Goal: Information Seeking & Learning: Check status

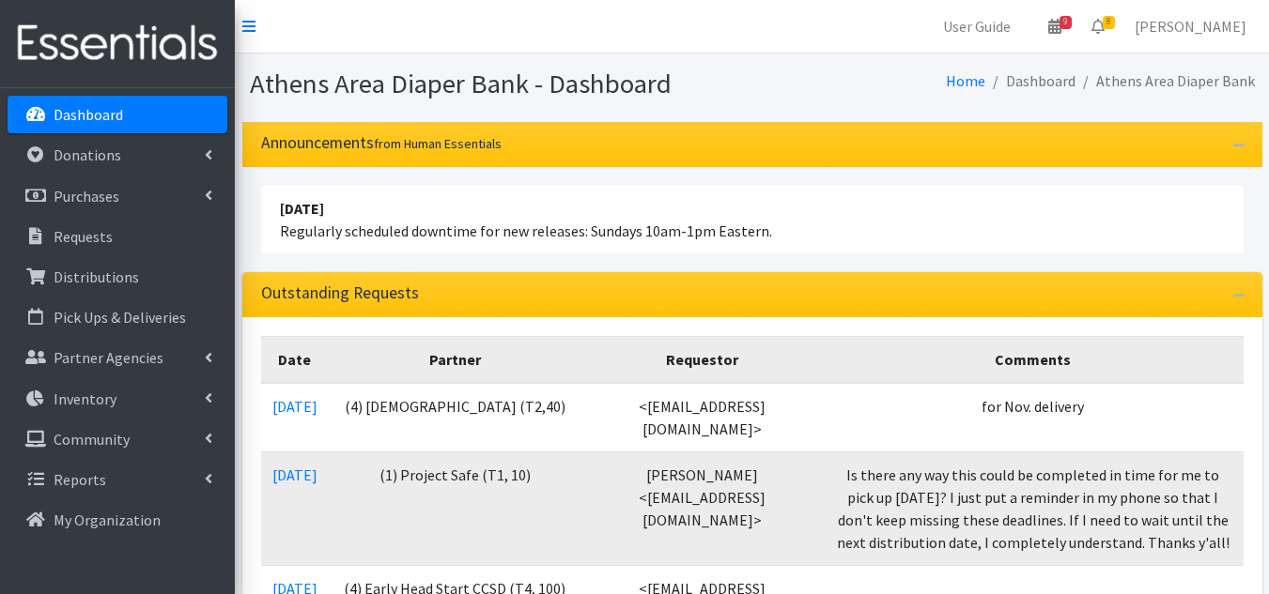
scroll to position [282, 0]
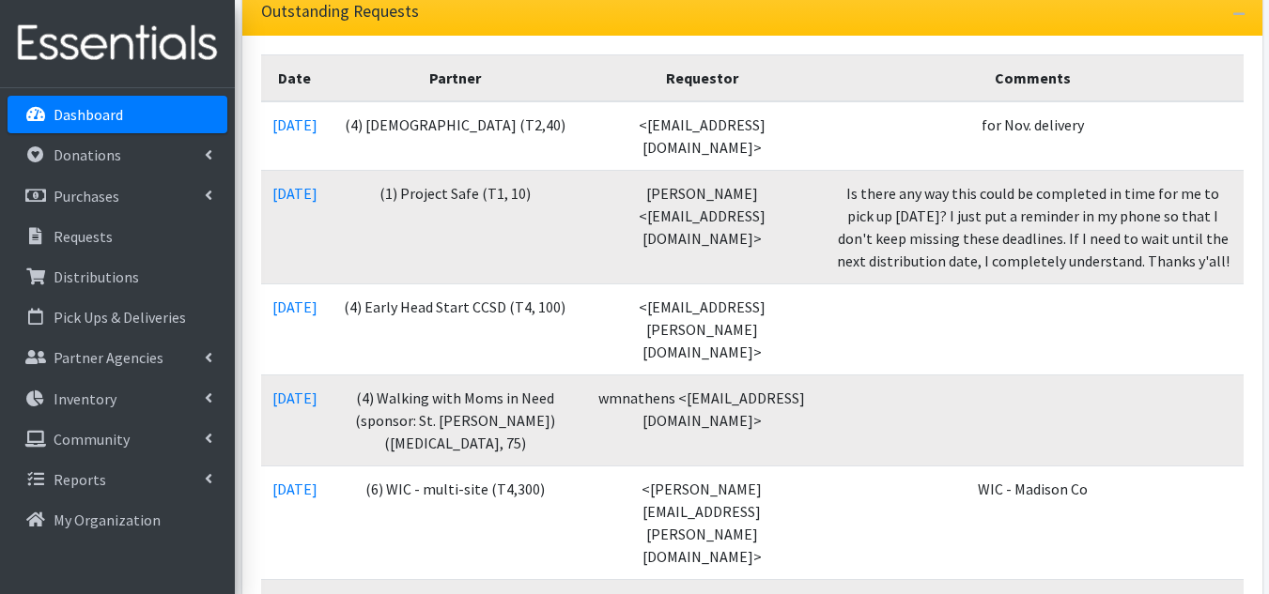
click at [132, 101] on link "Dashboard" at bounding box center [118, 115] width 220 height 38
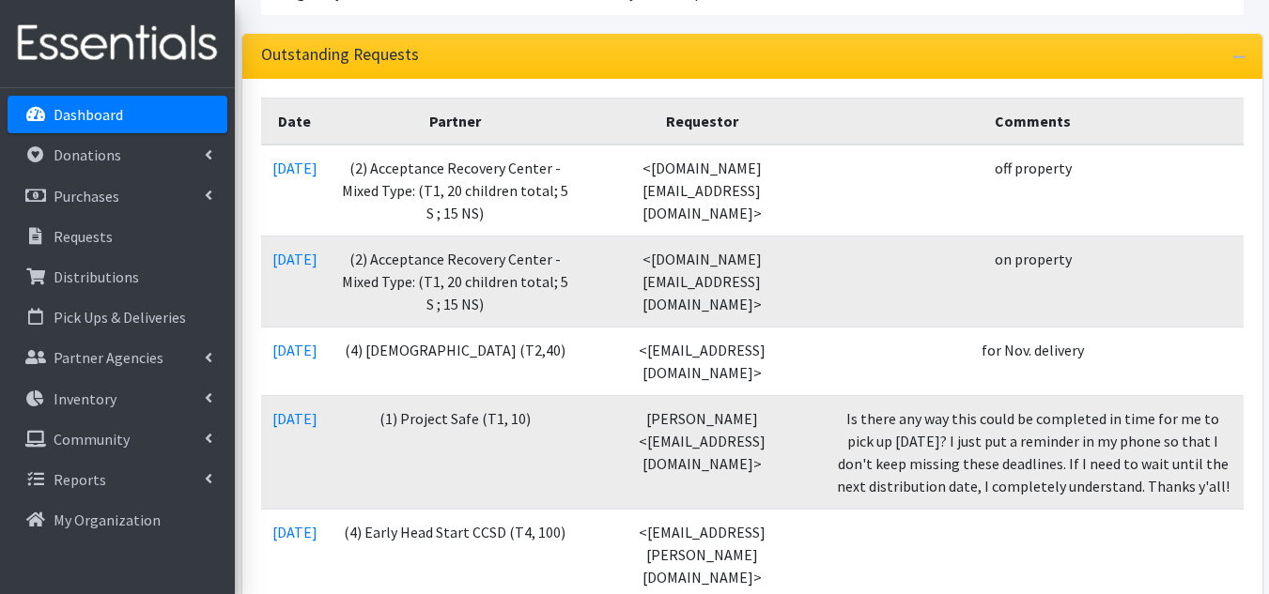
scroll to position [282, 0]
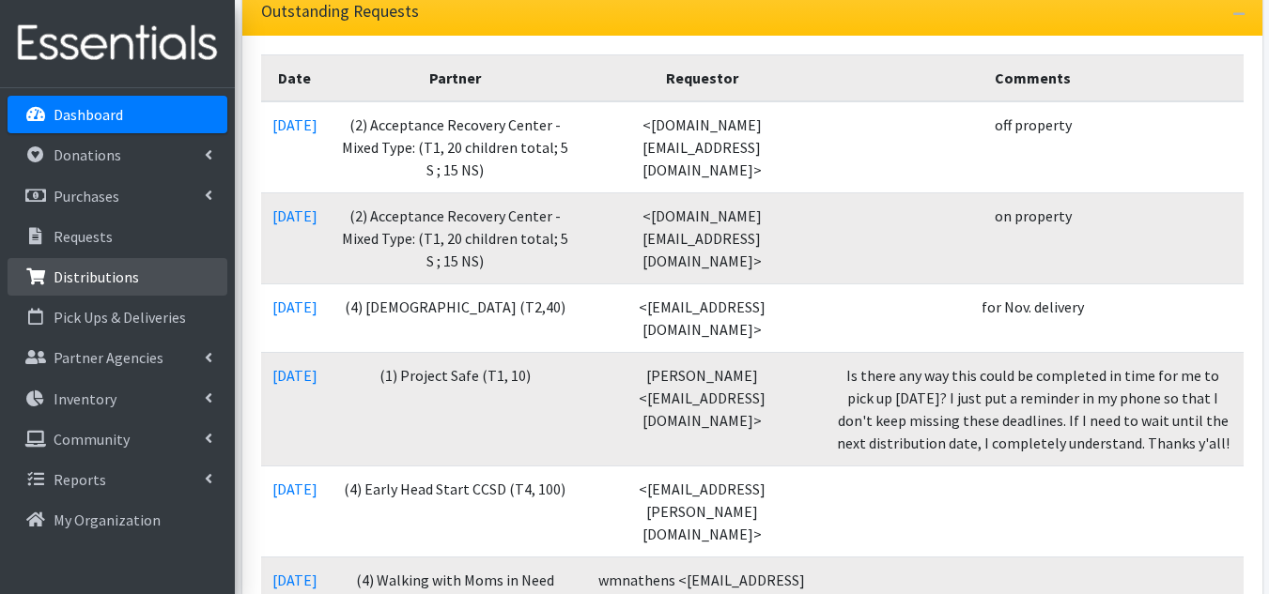
click at [124, 278] on p "Distributions" at bounding box center [96, 277] width 85 height 19
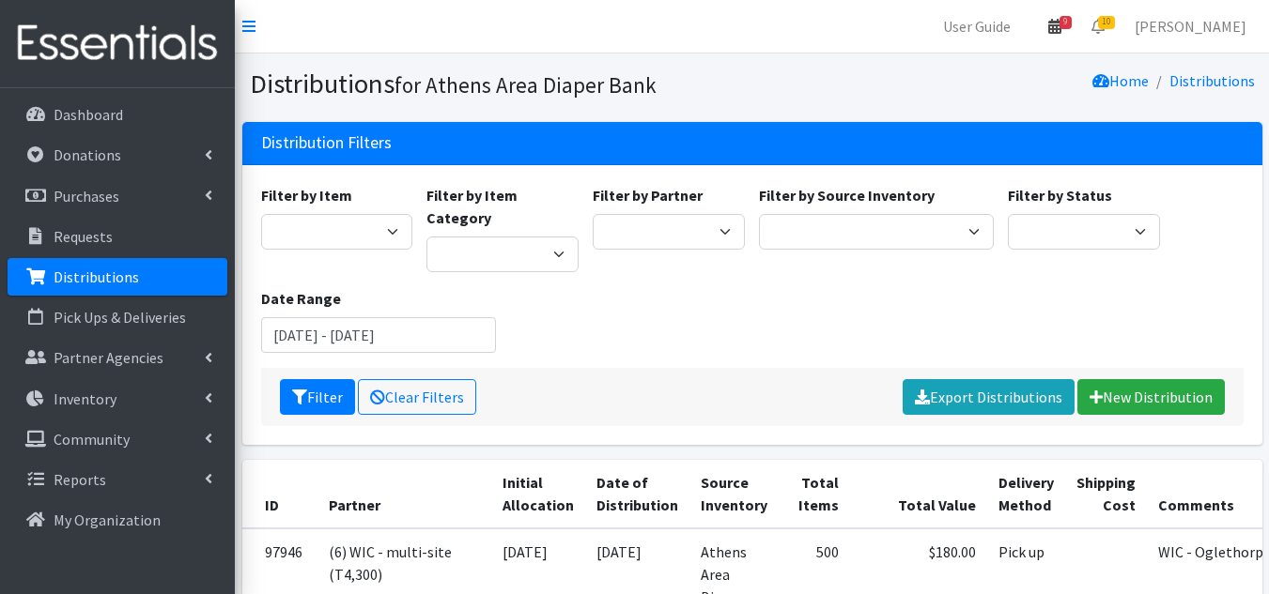
click at [1061, 22] on icon at bounding box center [1054, 26] width 13 height 15
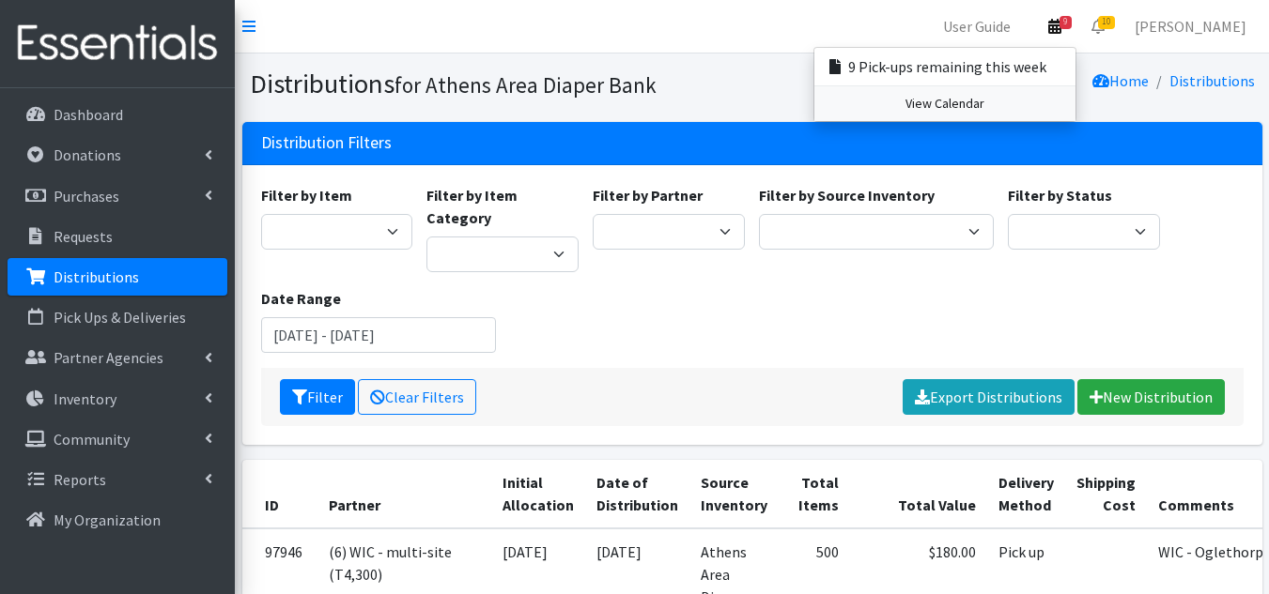
click at [1010, 101] on link "View Calendar" at bounding box center [944, 103] width 261 height 35
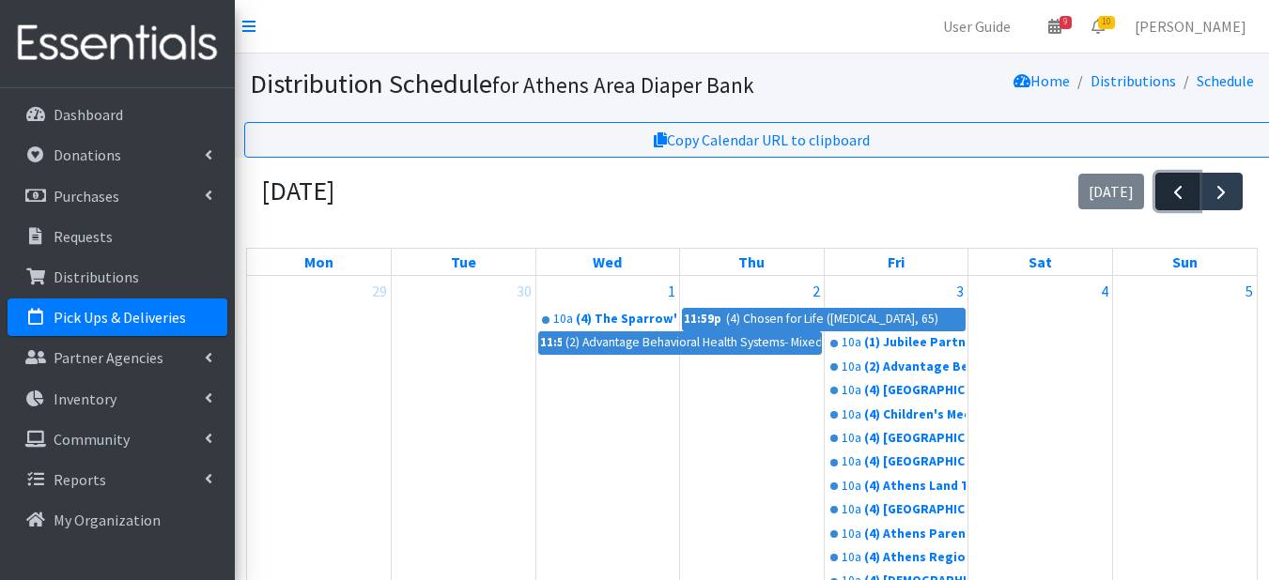
click at [1166, 190] on span "button" at bounding box center [1177, 192] width 23 height 23
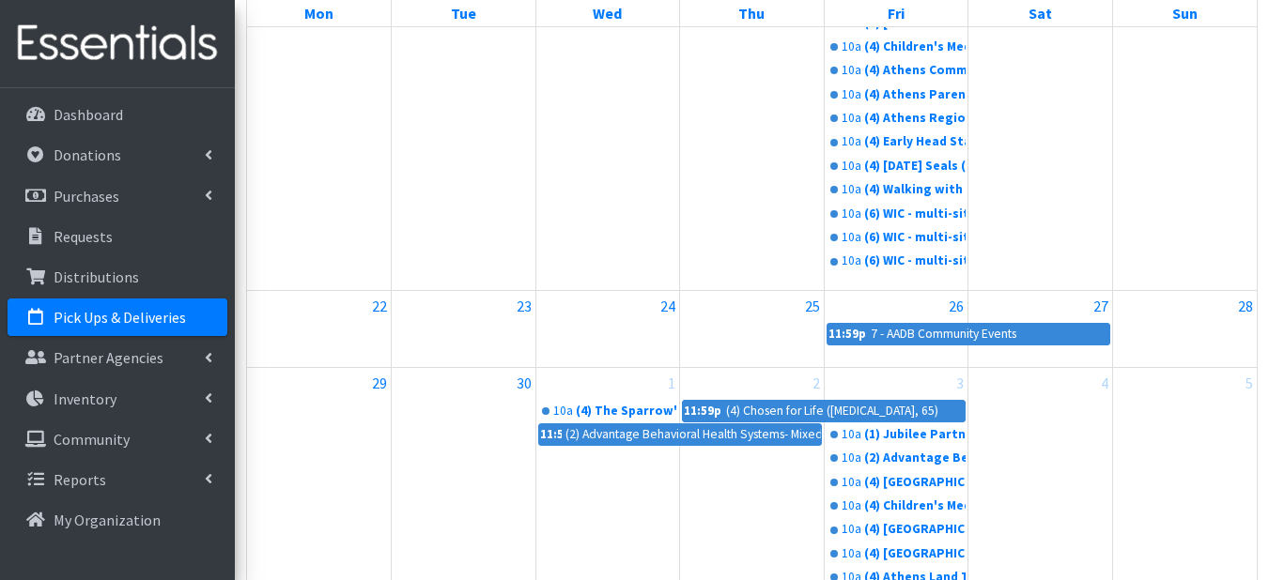
scroll to position [1315, 0]
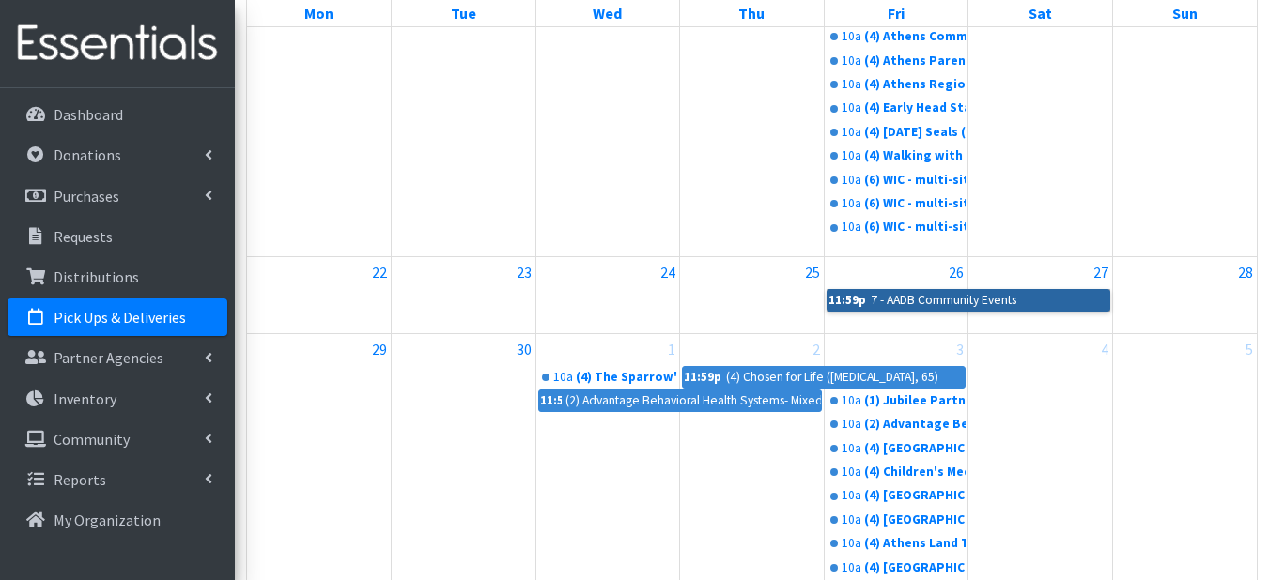
click at [955, 299] on link "11:59p 7 - AADB Community Events" at bounding box center [968, 300] width 284 height 23
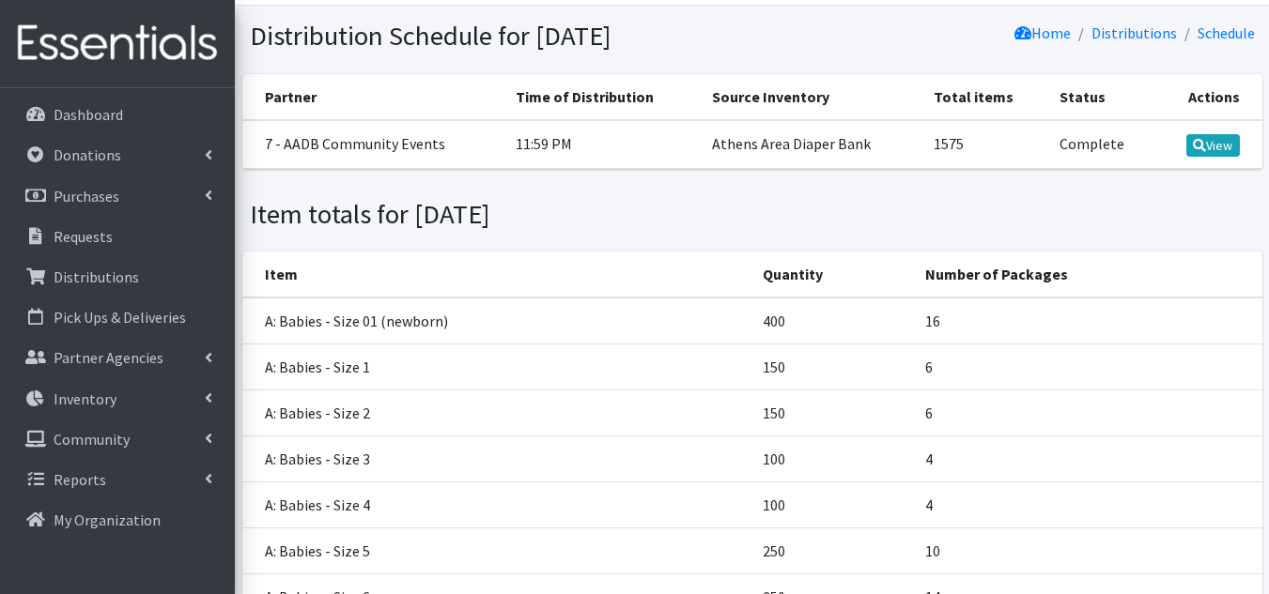
scroll to position [3, 0]
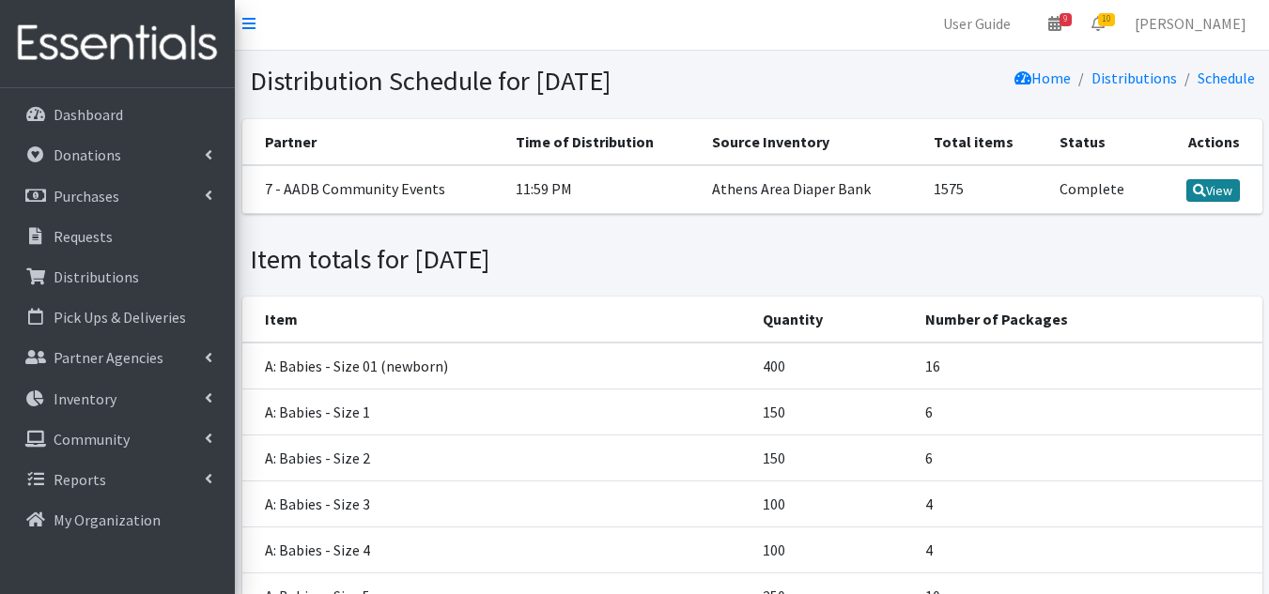
click at [1206, 202] on link "View" at bounding box center [1213, 190] width 54 height 23
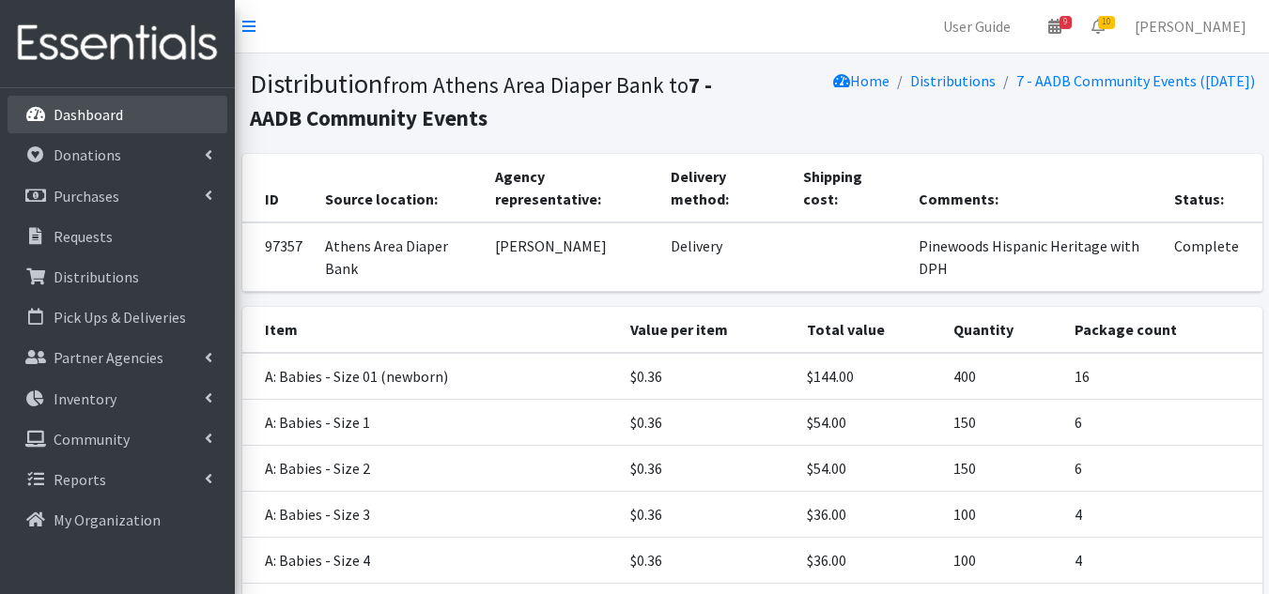
click at [92, 118] on p "Dashboard" at bounding box center [88, 114] width 69 height 19
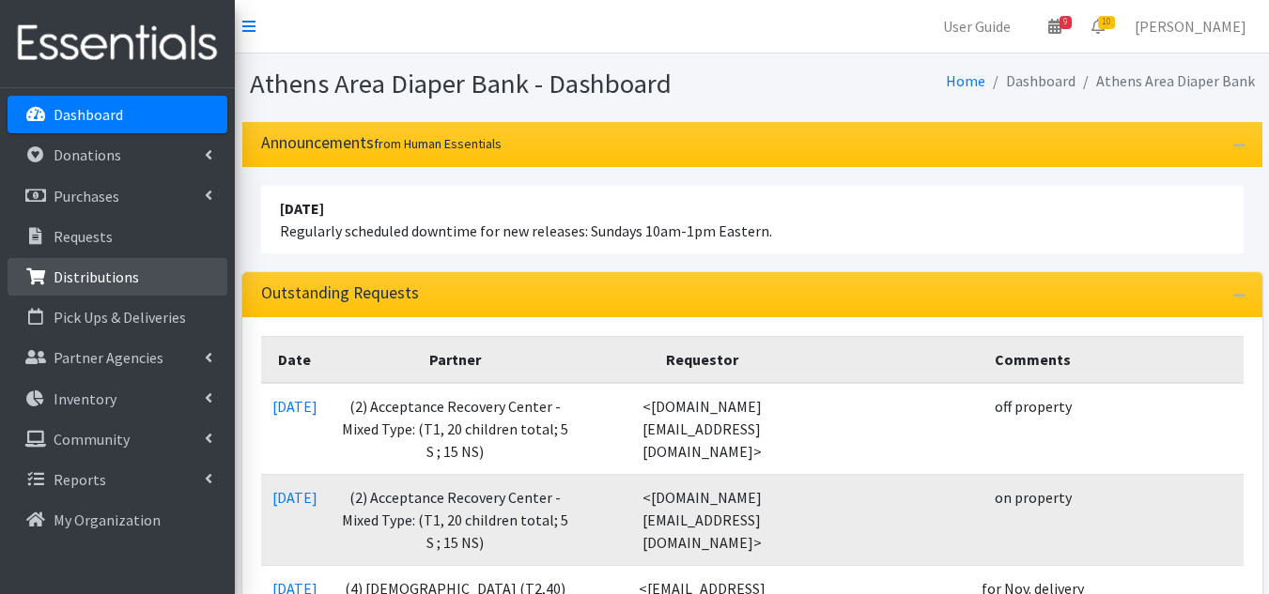
click at [118, 274] on p "Distributions" at bounding box center [96, 277] width 85 height 19
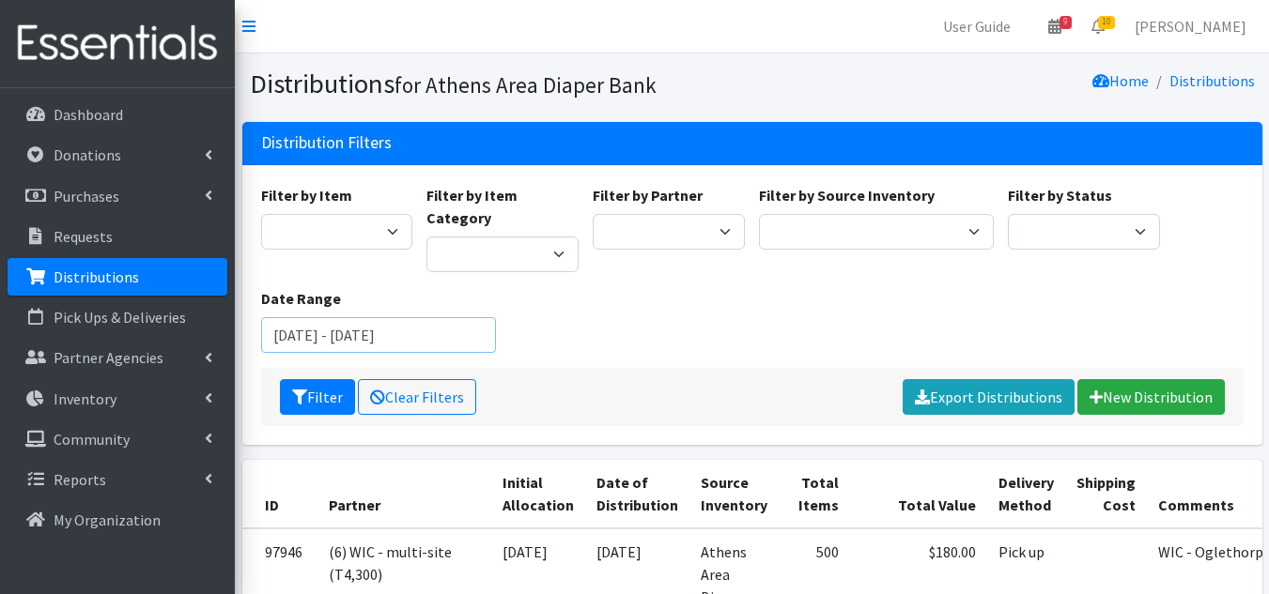
click at [454, 317] on input "August 13, 2025 - November 13, 2025" at bounding box center [378, 335] width 235 height 36
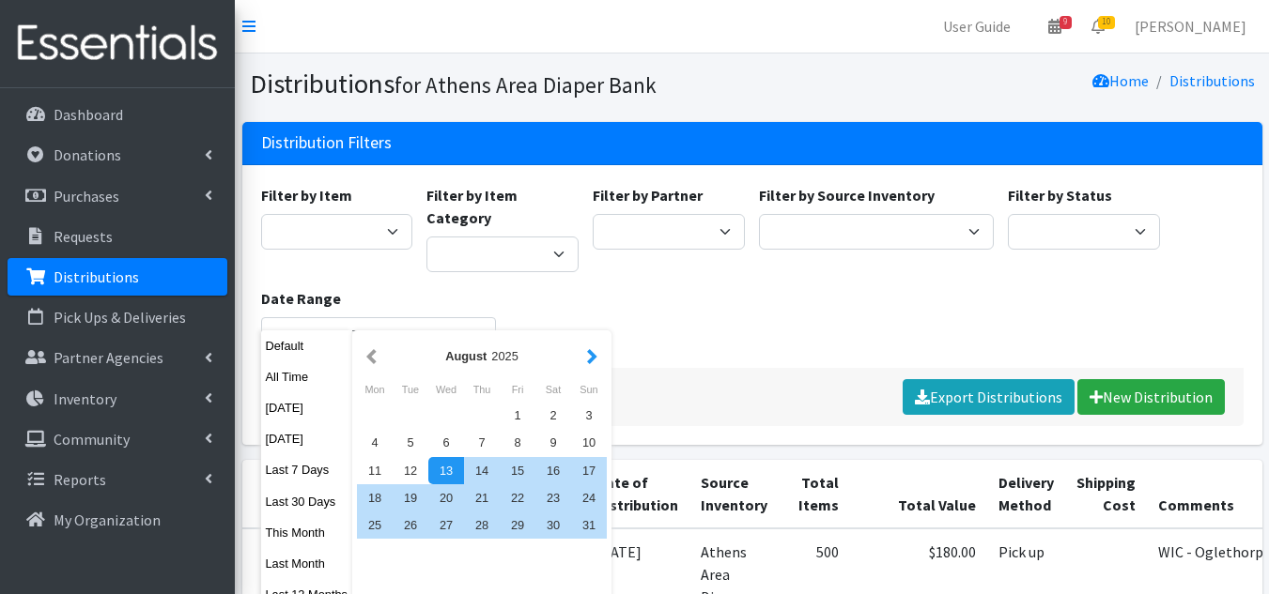
click at [585, 353] on button "button" at bounding box center [592, 356] width 20 height 23
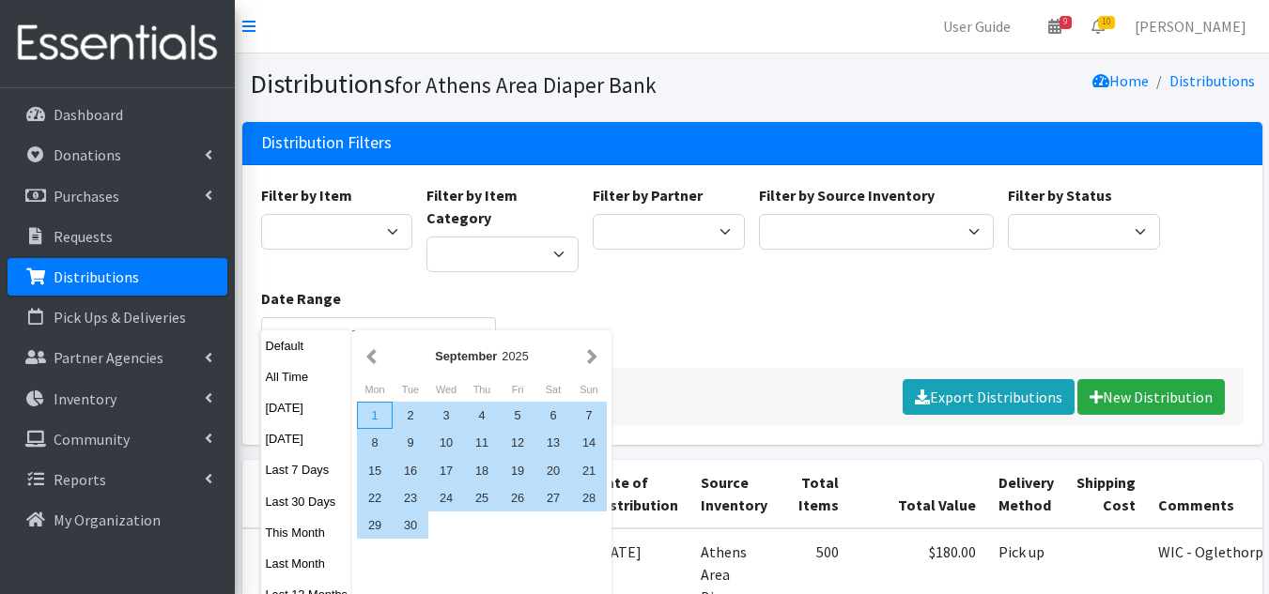
click at [370, 413] on div "1" at bounding box center [375, 415] width 36 height 27
click at [425, 534] on div "30" at bounding box center [411, 525] width 36 height 27
type input "[DATE] - [DATE]"
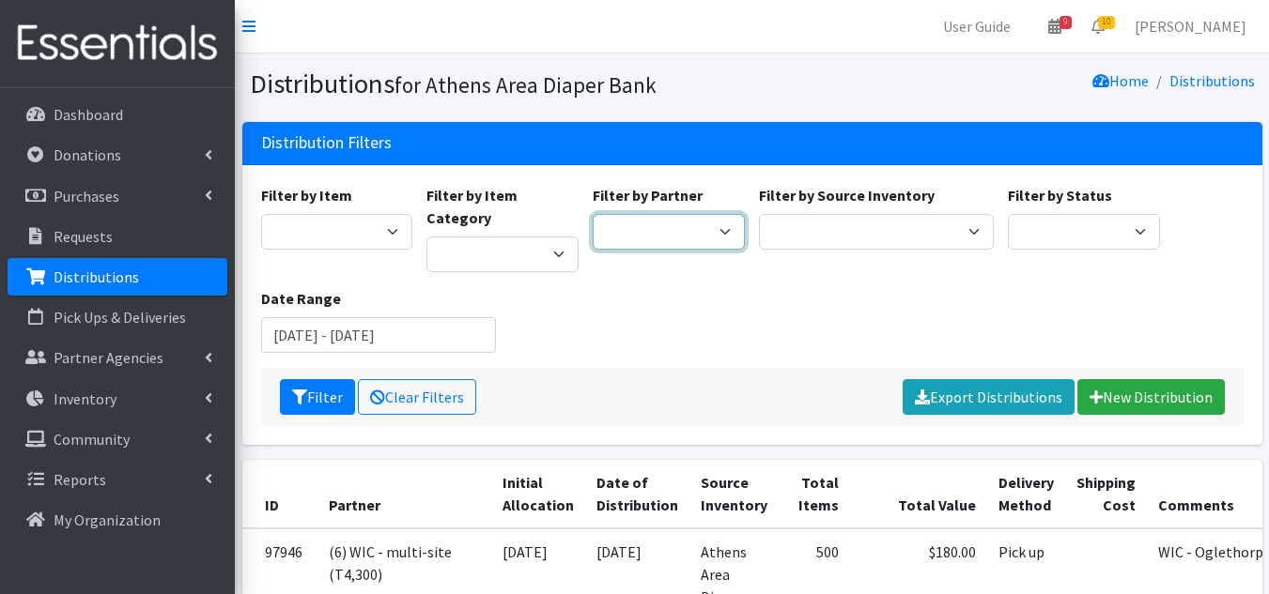
click at [676, 225] on select "(1) Athens Area Homeless Shelter (T1, 15) (1) Jubilee Partners (T1, 10) (1) Pea…" at bounding box center [669, 232] width 152 height 36
select select "3136"
click at [593, 214] on select "(1) Athens Area Homeless Shelter (T1, 15) (1) Jubilee Partners (T1, 10) (1) Pea…" at bounding box center [669, 232] width 152 height 36
click at [321, 379] on button "Filter" at bounding box center [317, 397] width 75 height 36
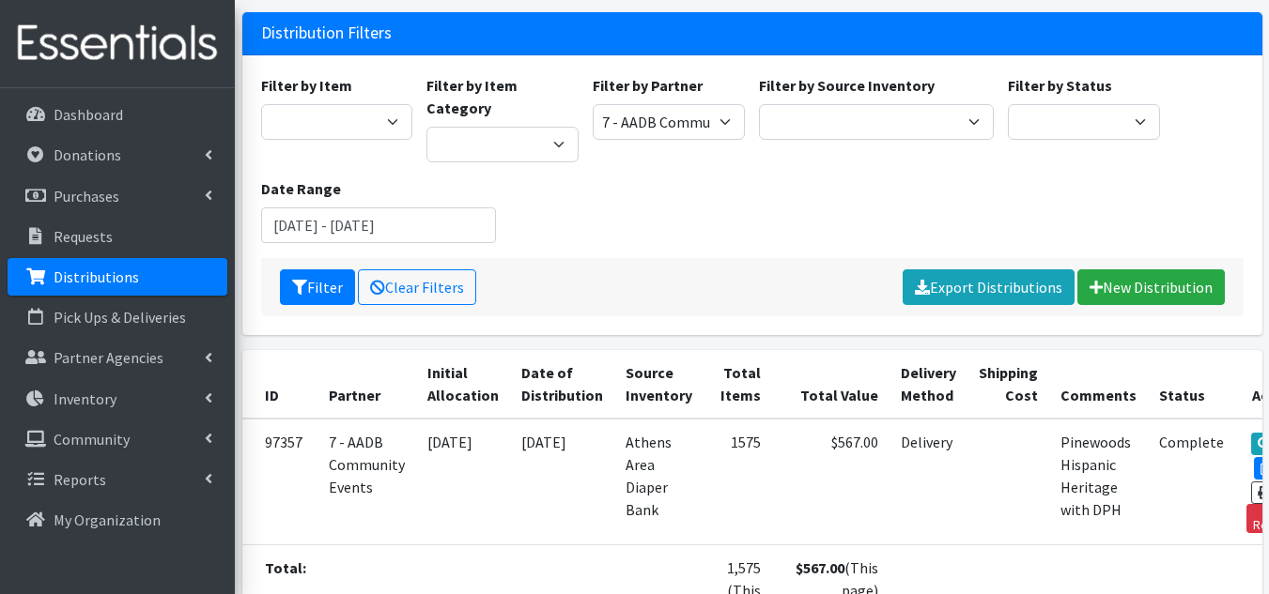
scroll to position [95, 0]
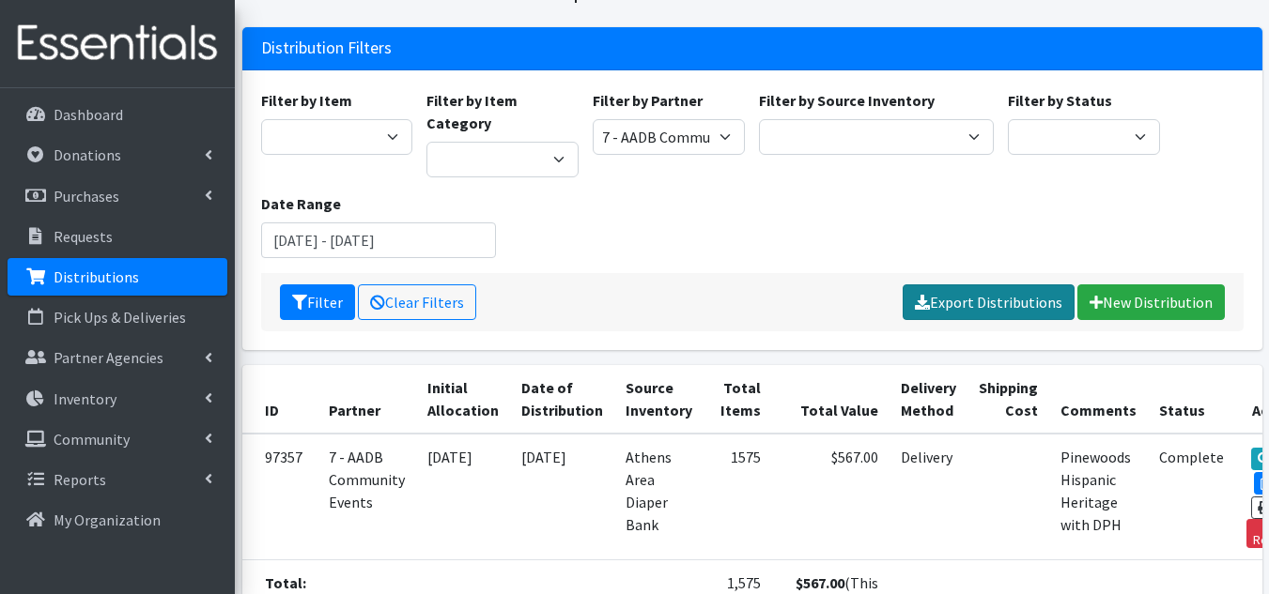
click at [968, 285] on link "Export Distributions" at bounding box center [989, 303] width 172 height 36
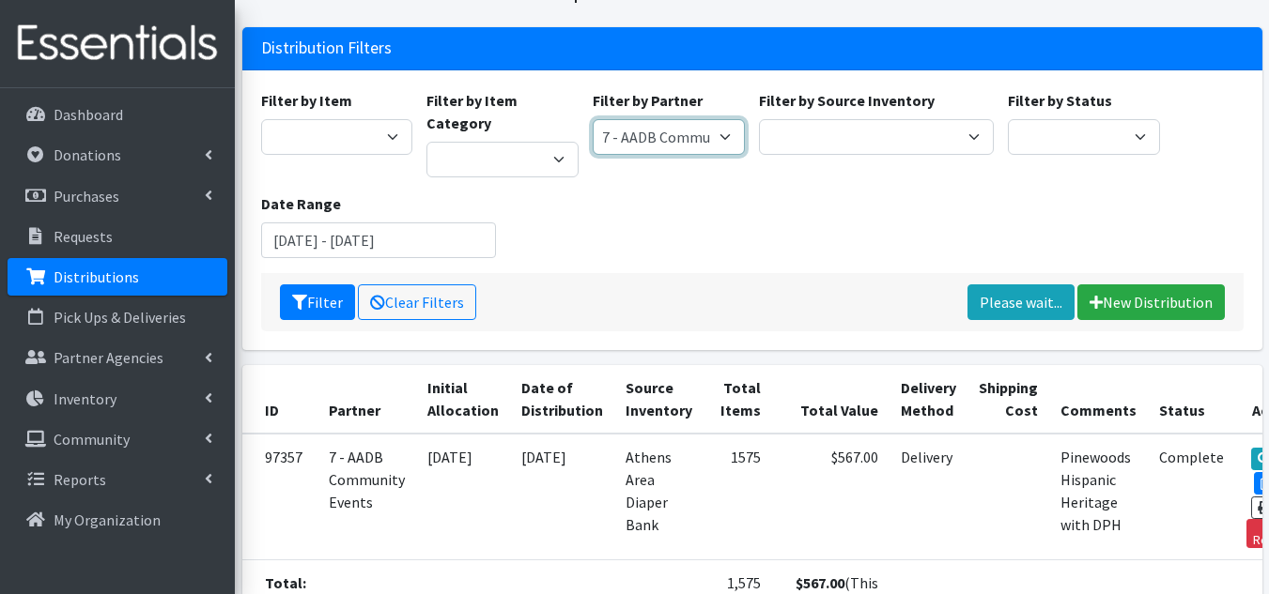
click at [683, 135] on select "(1) [GEOGRAPHIC_DATA] Area Homeless Shelter (T1, 15) (1) Jubilee Partners (T1, …" at bounding box center [669, 137] width 152 height 36
select select "8079"
click at [593, 119] on select "(1) [GEOGRAPHIC_DATA] Area Homeless Shelter (T1, 15) (1) Jubilee Partners (T1, …" at bounding box center [669, 137] width 152 height 36
click at [321, 285] on button "Filter" at bounding box center [317, 303] width 75 height 36
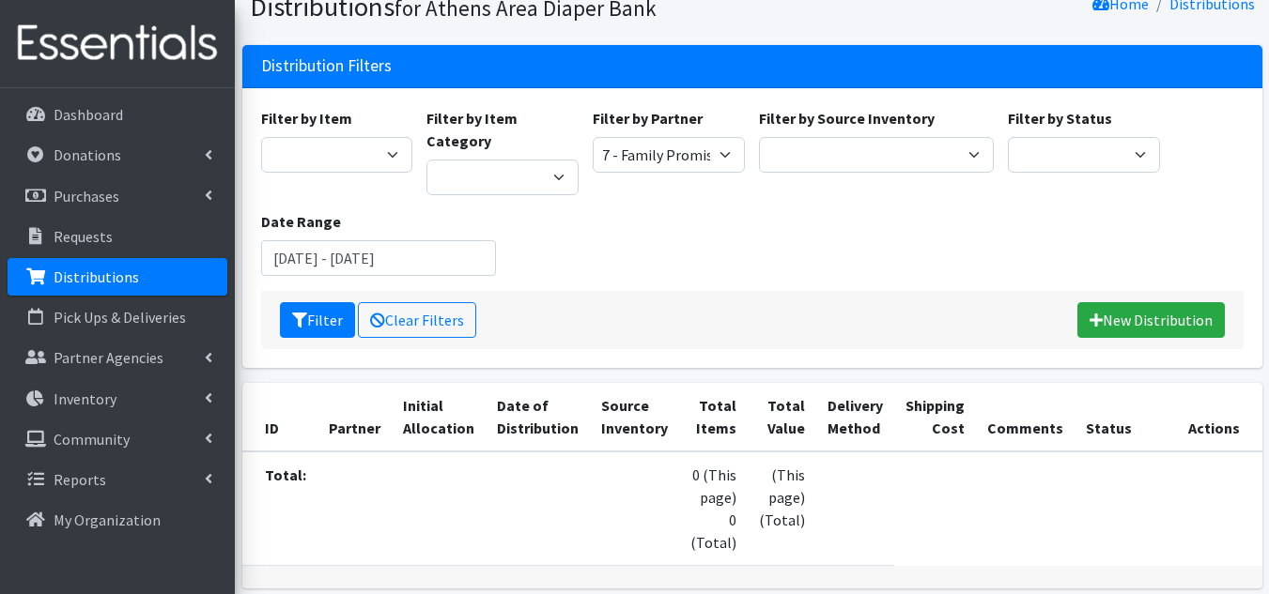
scroll to position [157, 0]
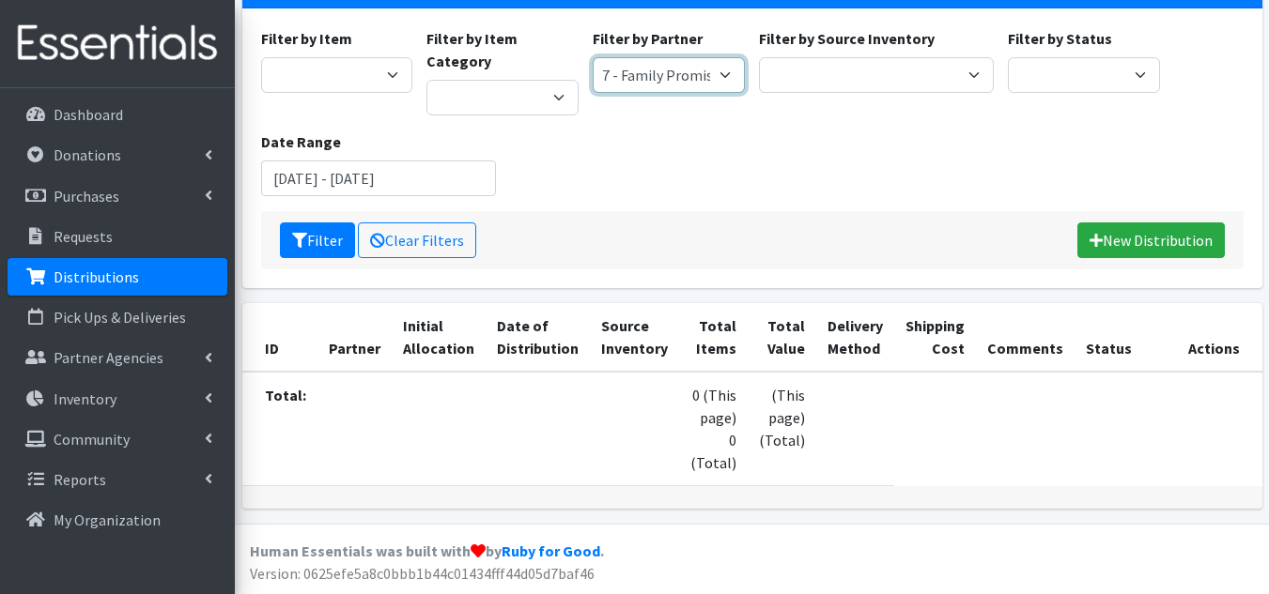
click at [693, 66] on select "(1) Athens Area Homeless Shelter (T1, 15) (1) Jubilee Partners (T1, 10) (1) Pea…" at bounding box center [669, 75] width 152 height 36
select select "2821"
click at [593, 57] on select "(1) Athens Area Homeless Shelter (T1, 15) (1) Jubilee Partners (T1, 10) (1) Pea…" at bounding box center [669, 75] width 152 height 36
click at [308, 223] on button "Filter" at bounding box center [317, 241] width 75 height 36
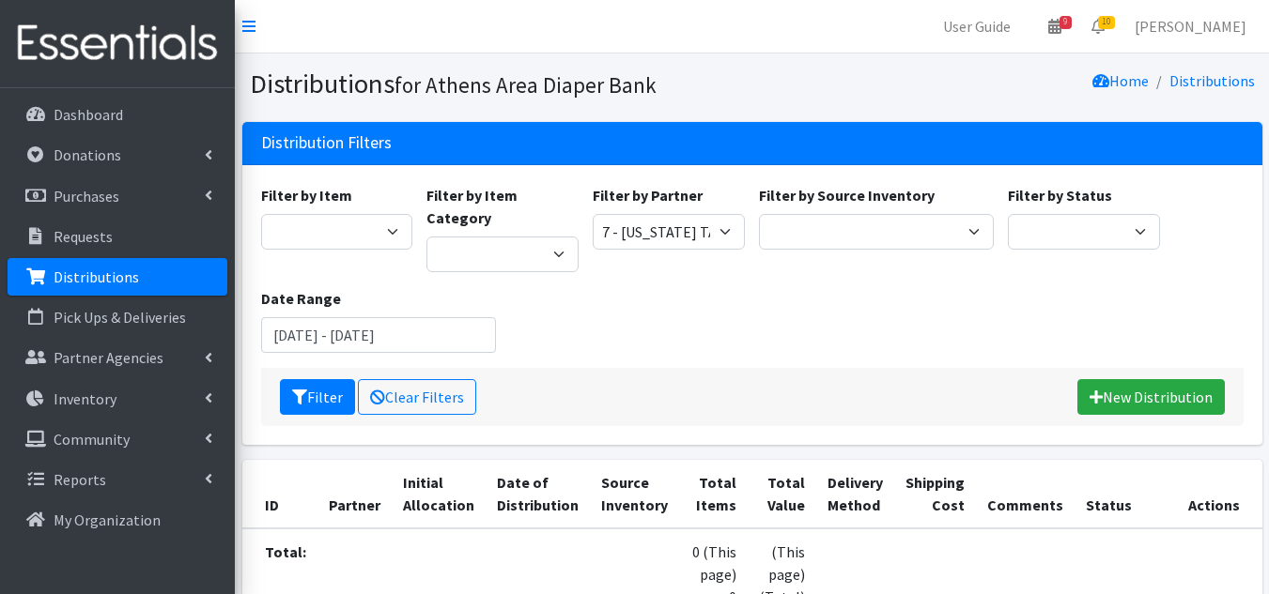
scroll to position [157, 0]
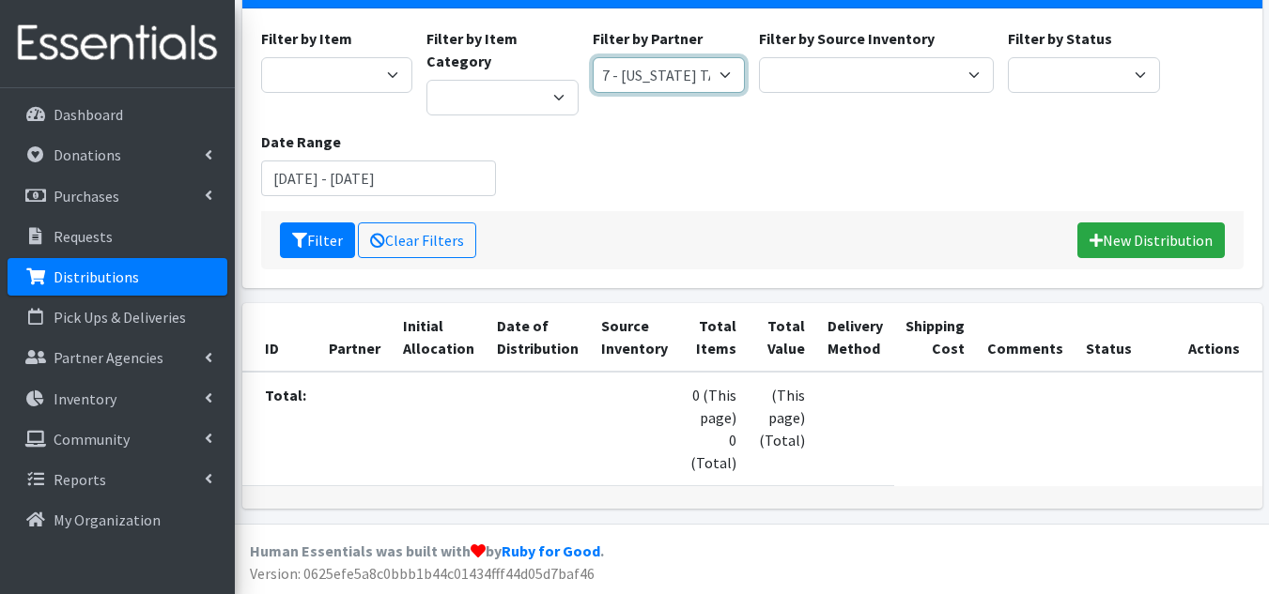
click at [681, 83] on select "(1) [GEOGRAPHIC_DATA] Area Homeless Shelter (T1, 15) (1) Jubilee Partners (T1, …" at bounding box center [669, 75] width 152 height 36
click at [527, 161] on div "Filter by Item A: Babies - Size 01 (newborn) A: Babies - Size 0 (Preemie) A: Ba…" at bounding box center [752, 119] width 996 height 184
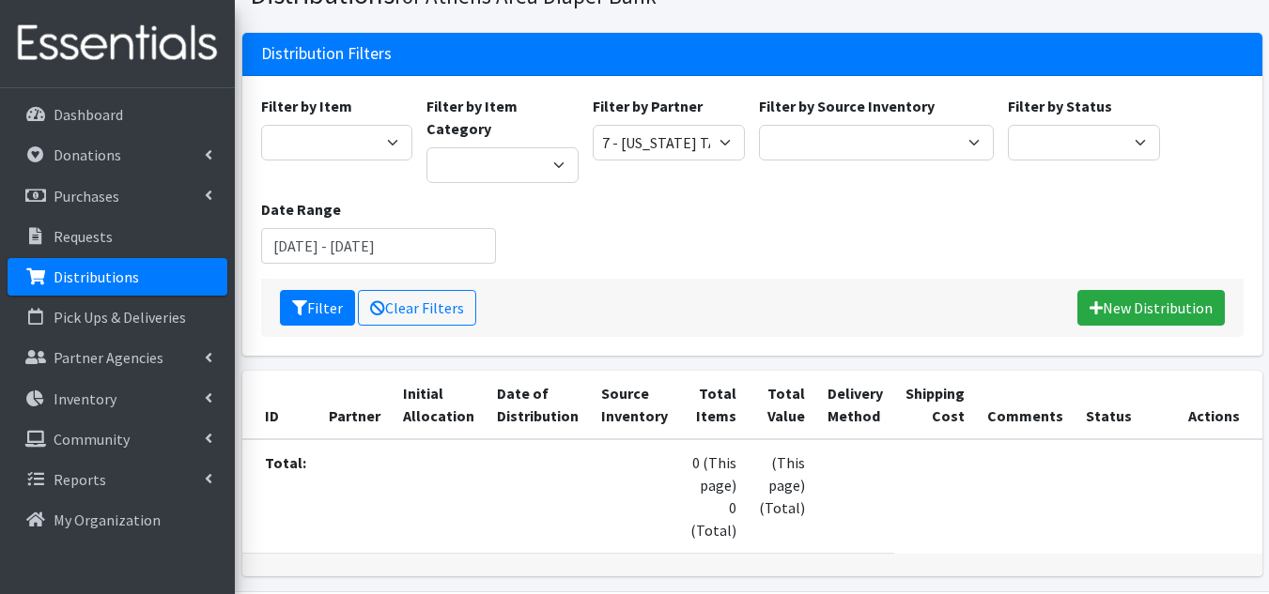
scroll to position [0, 0]
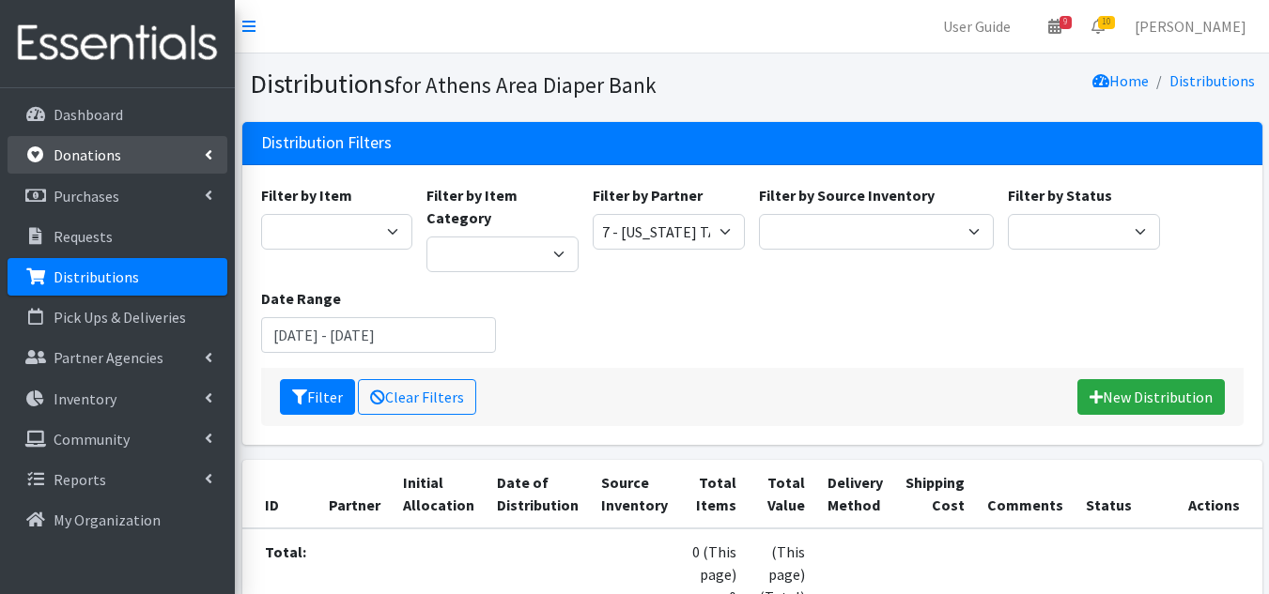
click at [94, 153] on p "Donations" at bounding box center [88, 155] width 68 height 19
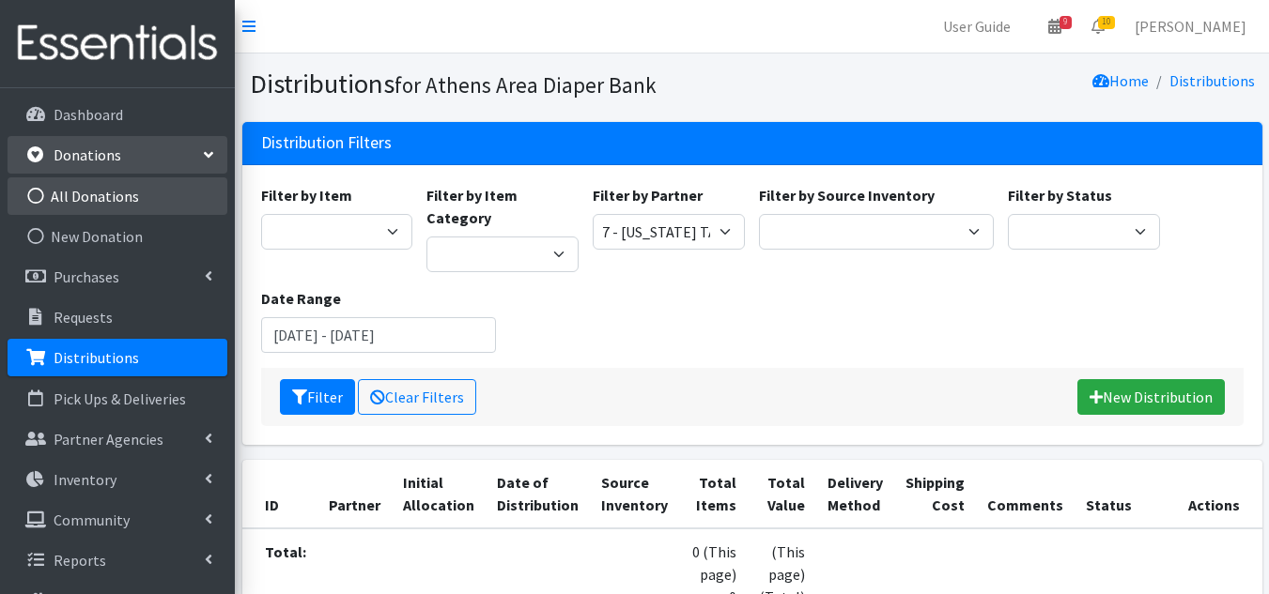
click at [98, 190] on link "All Donations" at bounding box center [118, 197] width 220 height 38
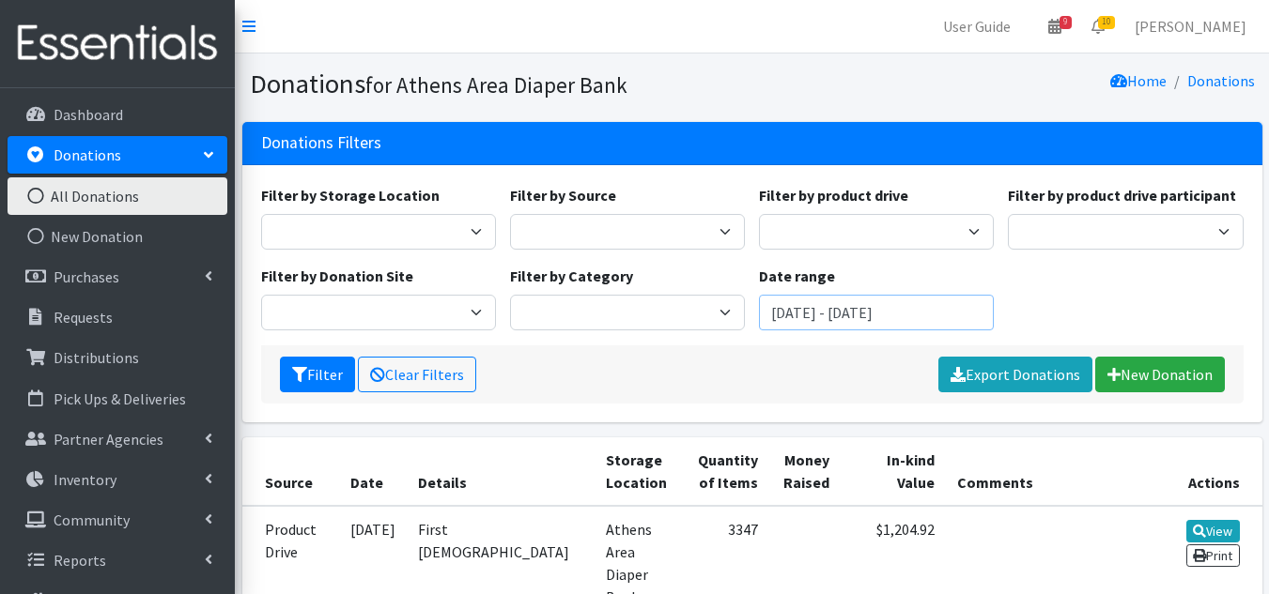
click at [833, 305] on input "[DATE] - [DATE]" at bounding box center [876, 313] width 235 height 36
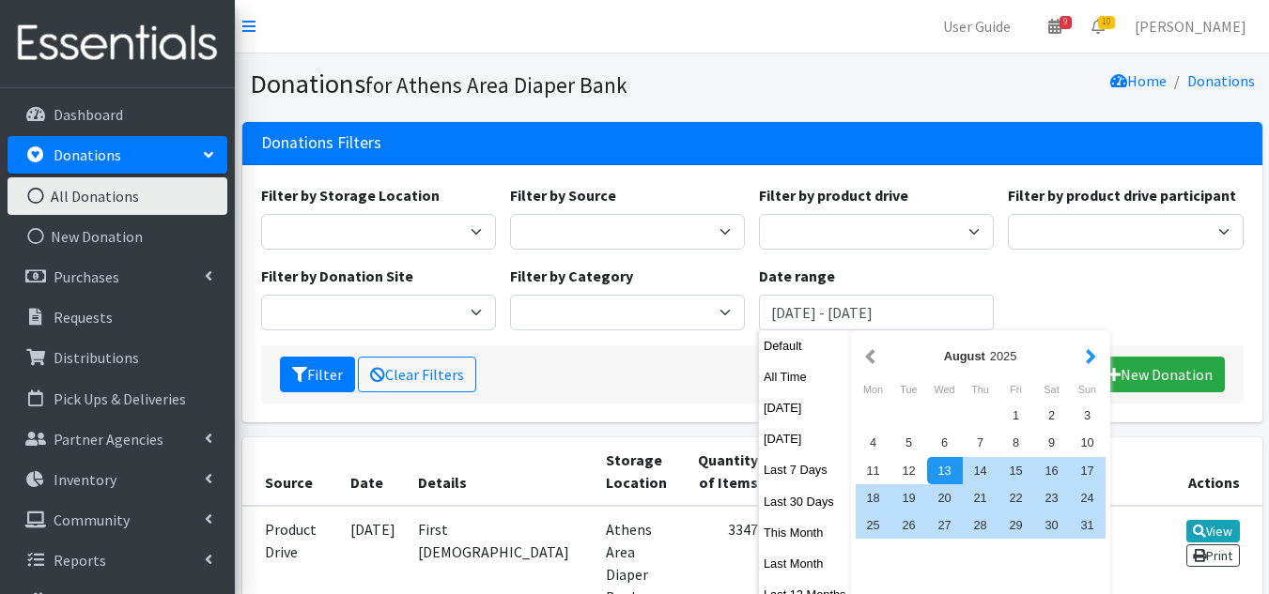
click at [1089, 354] on button "button" at bounding box center [1091, 356] width 20 height 23
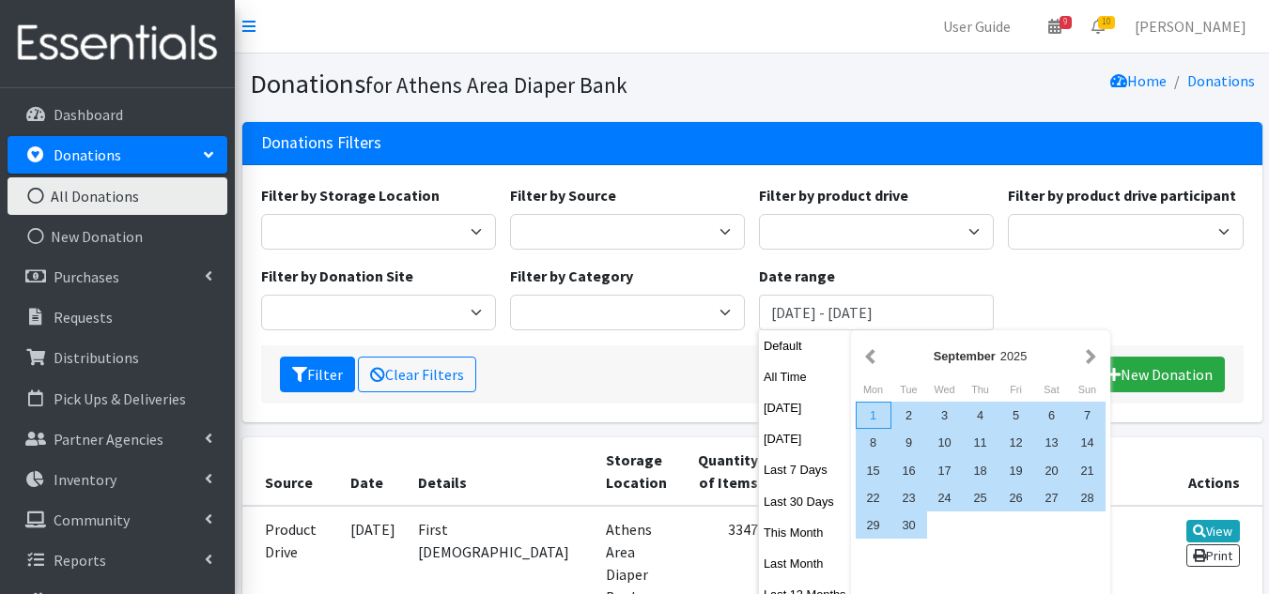
click at [871, 409] on div "1" at bounding box center [874, 415] width 36 height 27
click at [894, 522] on div "30" at bounding box center [909, 525] width 36 height 27
type input "[DATE] - [DATE]"
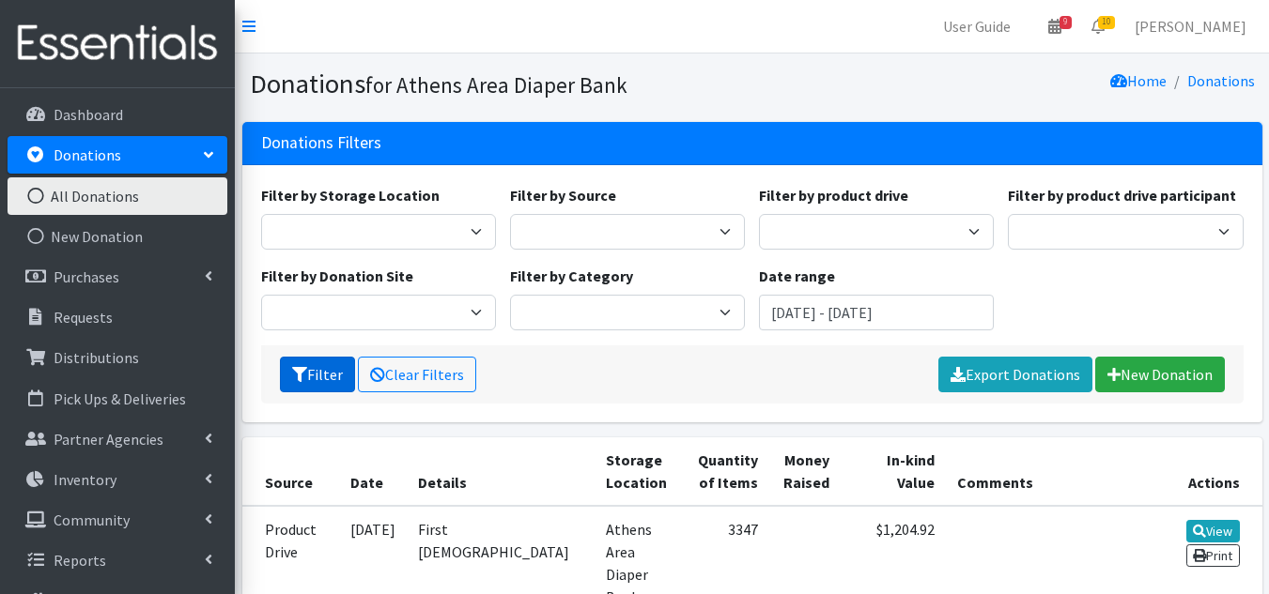
click at [320, 372] on button "Filter" at bounding box center [317, 375] width 75 height 36
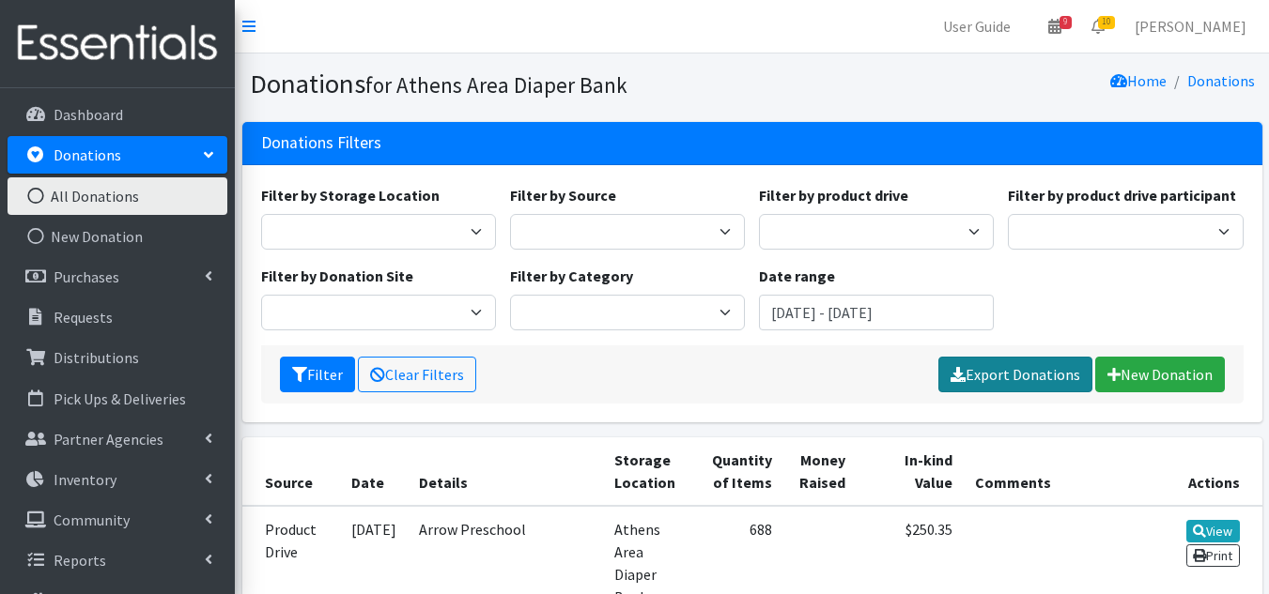
click at [956, 367] on icon at bounding box center [957, 374] width 15 height 15
